Goal: Navigation & Orientation: Go to known website

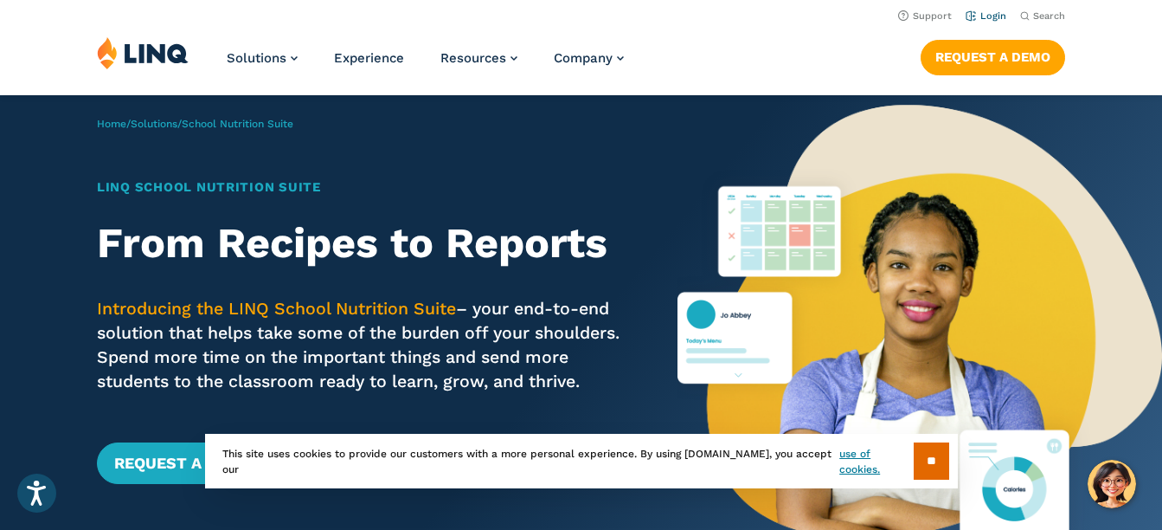
click at [992, 19] on link "Login" at bounding box center [986, 15] width 41 height 11
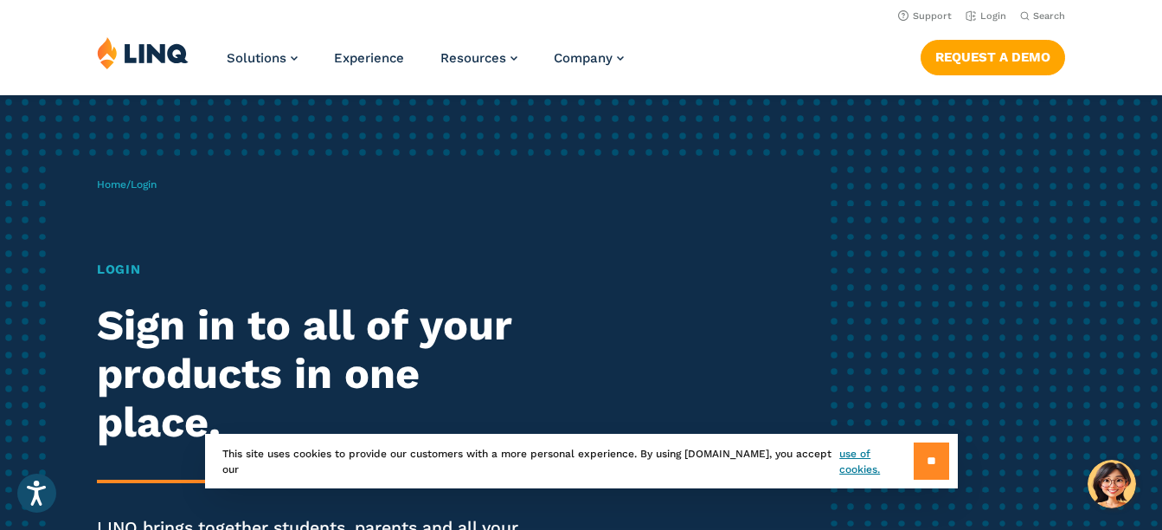
click at [928, 460] on input "**" at bounding box center [931, 460] width 35 height 37
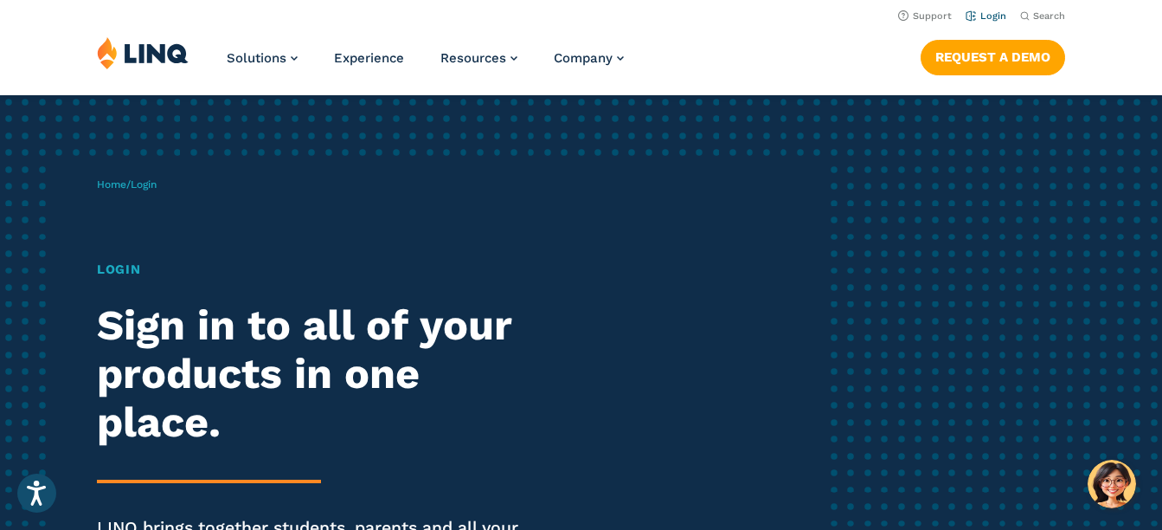
click at [971, 16] on link "Login" at bounding box center [986, 15] width 41 height 11
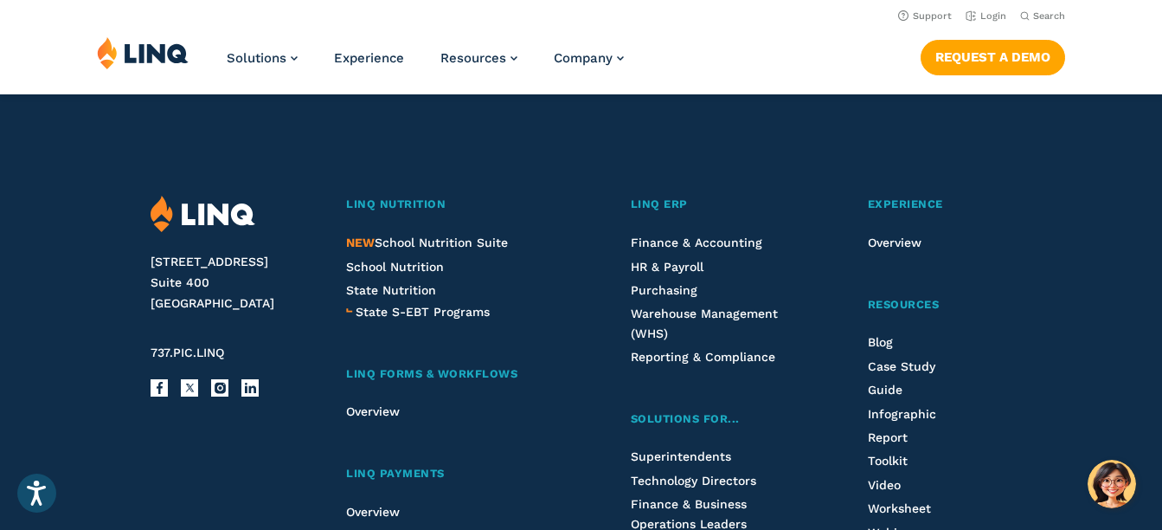
scroll to position [1823, 0]
